Goal: Obtain resource: Download file/media

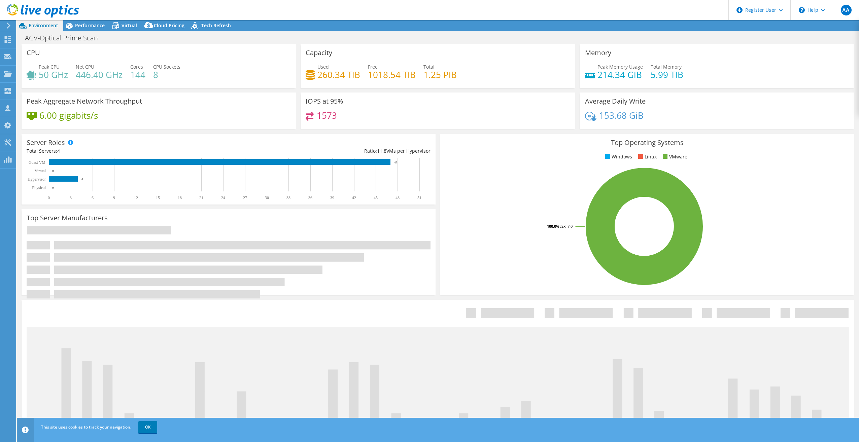
select select "USD"
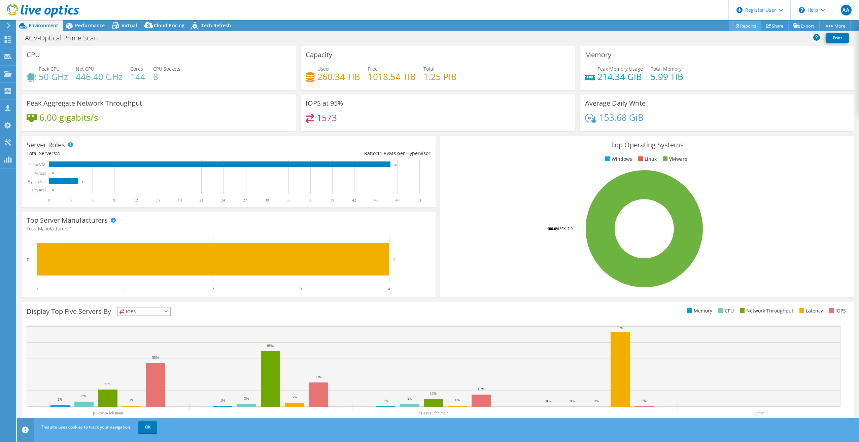
click at [742, 22] on link "Reports" at bounding box center [745, 26] width 32 height 10
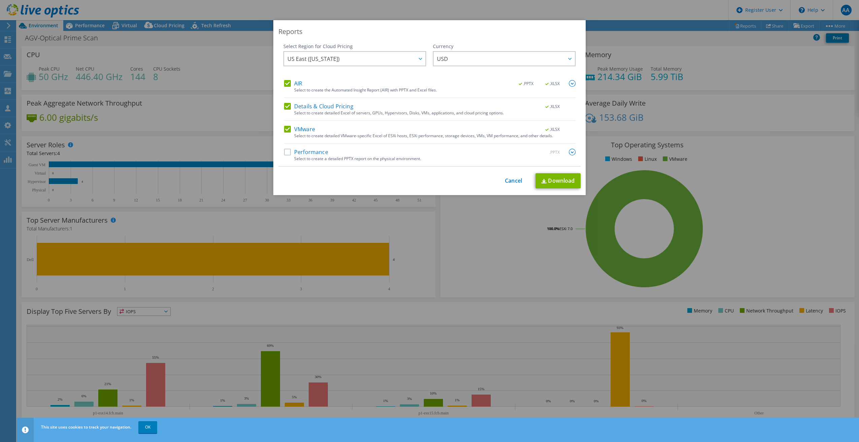
click at [288, 155] on label "Performance" at bounding box center [306, 152] width 44 height 7
click at [0, 0] on input "Performance" at bounding box center [0, 0] width 0 height 0
click at [556, 185] on link "Download" at bounding box center [557, 180] width 45 height 15
click at [505, 181] on link "Cancel" at bounding box center [513, 181] width 17 height 6
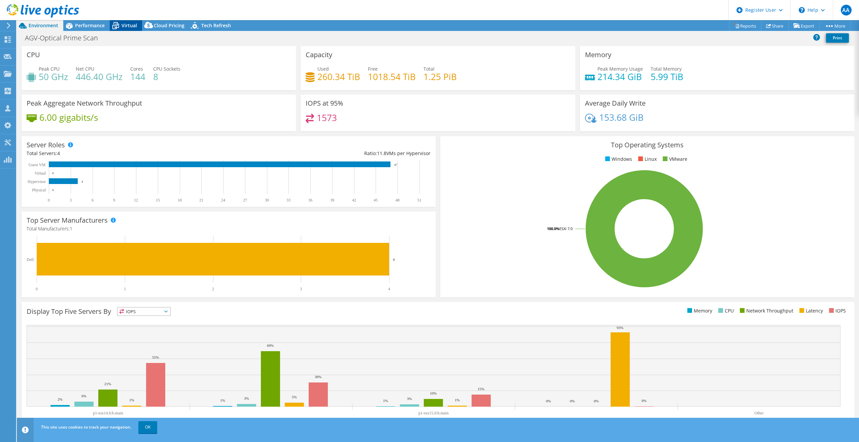
click at [114, 28] on icon at bounding box center [116, 26] width 12 height 12
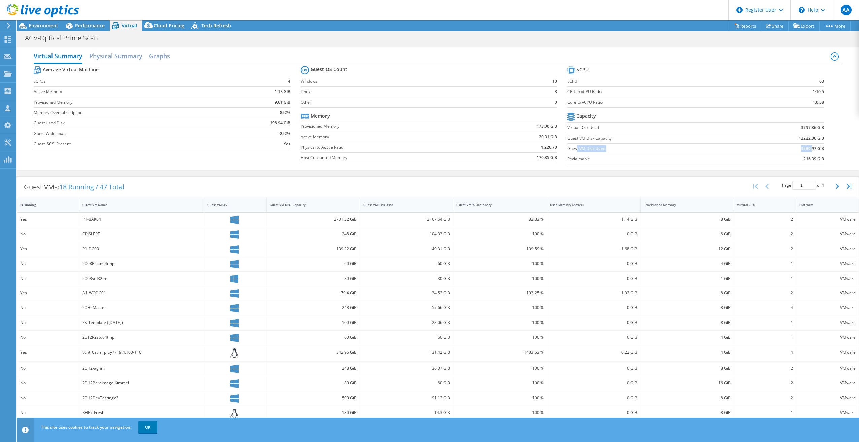
drag, startPoint x: 573, startPoint y: 150, endPoint x: 807, endPoint y: 148, distance: 233.9
click at [807, 148] on tr "Guest VM Disk Used 3580.97 GiB" at bounding box center [695, 148] width 257 height 10
drag, startPoint x: 807, startPoint y: 149, endPoint x: 822, endPoint y: 148, distance: 14.8
click at [822, 148] on section "vCPU vCPU 63 CPU to vCPU Ratio 1:10.5 Core to vCPU Ratio 1:0.58 Capacity Virtua…" at bounding box center [700, 116] width 267 height 103
drag, startPoint x: 805, startPoint y: 149, endPoint x: 780, endPoint y: 150, distance: 24.9
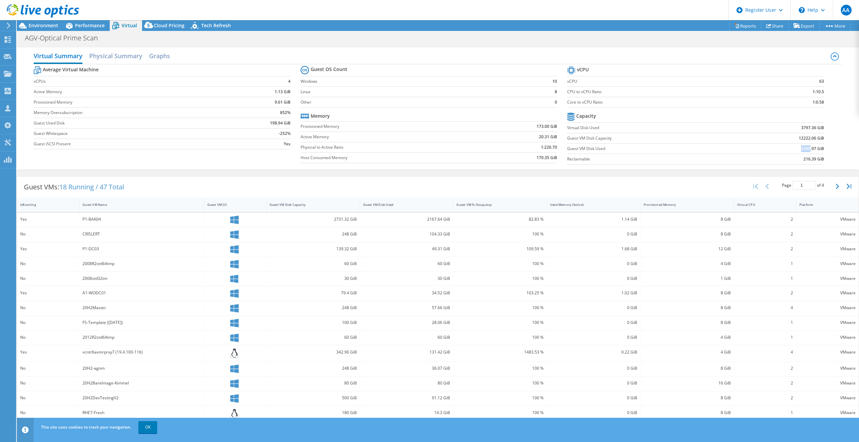
click at [780, 150] on td "3580.97 GiB" at bounding box center [779, 148] width 89 height 10
click at [818, 137] on b "12222.06 GiB" at bounding box center [810, 138] width 25 height 7
drag, startPoint x: 819, startPoint y: 139, endPoint x: 793, endPoint y: 140, distance: 26.3
click at [793, 140] on section "vCPU vCPU 63 CPU to vCPU Ratio 1:10.5 Core to vCPU Ratio 1:0.58 Capacity Virtua…" at bounding box center [700, 116] width 267 height 103
click at [793, 140] on td "12222.06 GiB" at bounding box center [779, 138] width 89 height 10
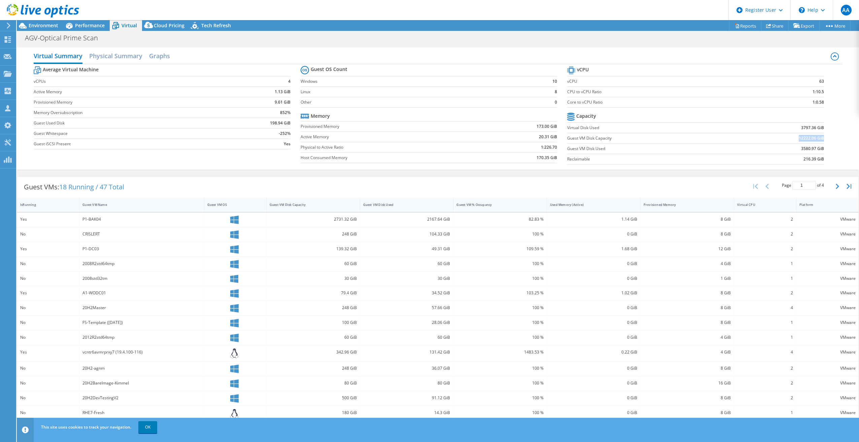
drag, startPoint x: 793, startPoint y: 139, endPoint x: 818, endPoint y: 137, distance: 25.3
click at [818, 137] on td "12222.06 GiB" at bounding box center [779, 138] width 89 height 10
drag, startPoint x: 818, startPoint y: 151, endPoint x: 778, endPoint y: 150, distance: 39.7
click at [778, 150] on td "3580.97 GiB" at bounding box center [779, 148] width 89 height 10
click at [799, 139] on b "12222.06 GiB" at bounding box center [810, 138] width 25 height 7
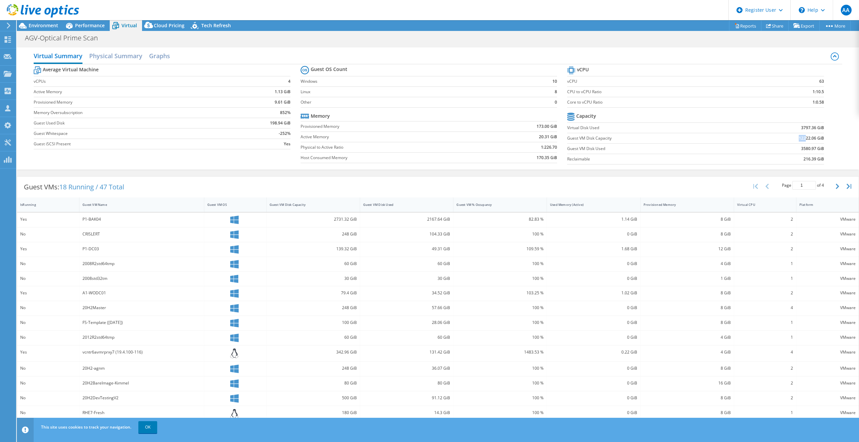
drag, startPoint x: 800, startPoint y: 138, endPoint x: 792, endPoint y: 137, distance: 8.5
click at [792, 137] on td "12222.06 GiB" at bounding box center [779, 138] width 89 height 10
drag, startPoint x: 792, startPoint y: 137, endPoint x: 800, endPoint y: 138, distance: 8.1
click at [800, 138] on b "12222.06 GiB" at bounding box center [810, 138] width 25 height 7
drag, startPoint x: 798, startPoint y: 138, endPoint x: 804, endPoint y: 138, distance: 6.1
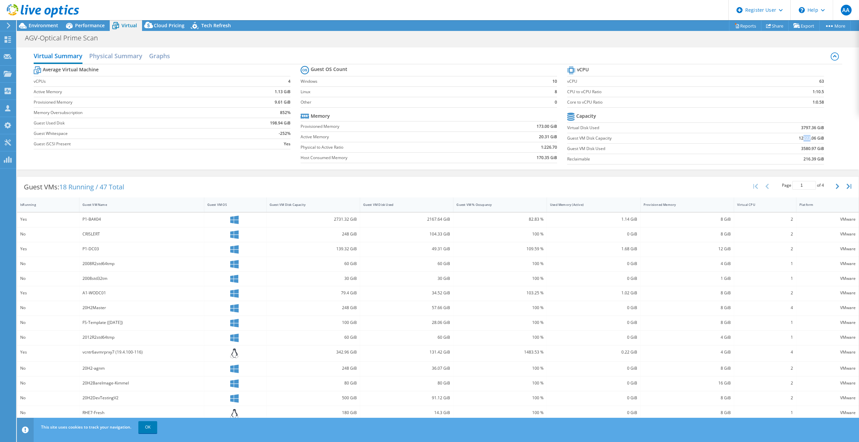
click at [804, 138] on b "12222.06 GiB" at bounding box center [810, 138] width 25 height 7
drag, startPoint x: 804, startPoint y: 138, endPoint x: 838, endPoint y: 151, distance: 36.7
click at [838, 151] on div "Virtual Summary Physical Summary Graphs Average Virtual Machine vCPUs 4 Active …" at bounding box center [438, 108] width 842 height 122
